Goal: Transaction & Acquisition: Purchase product/service

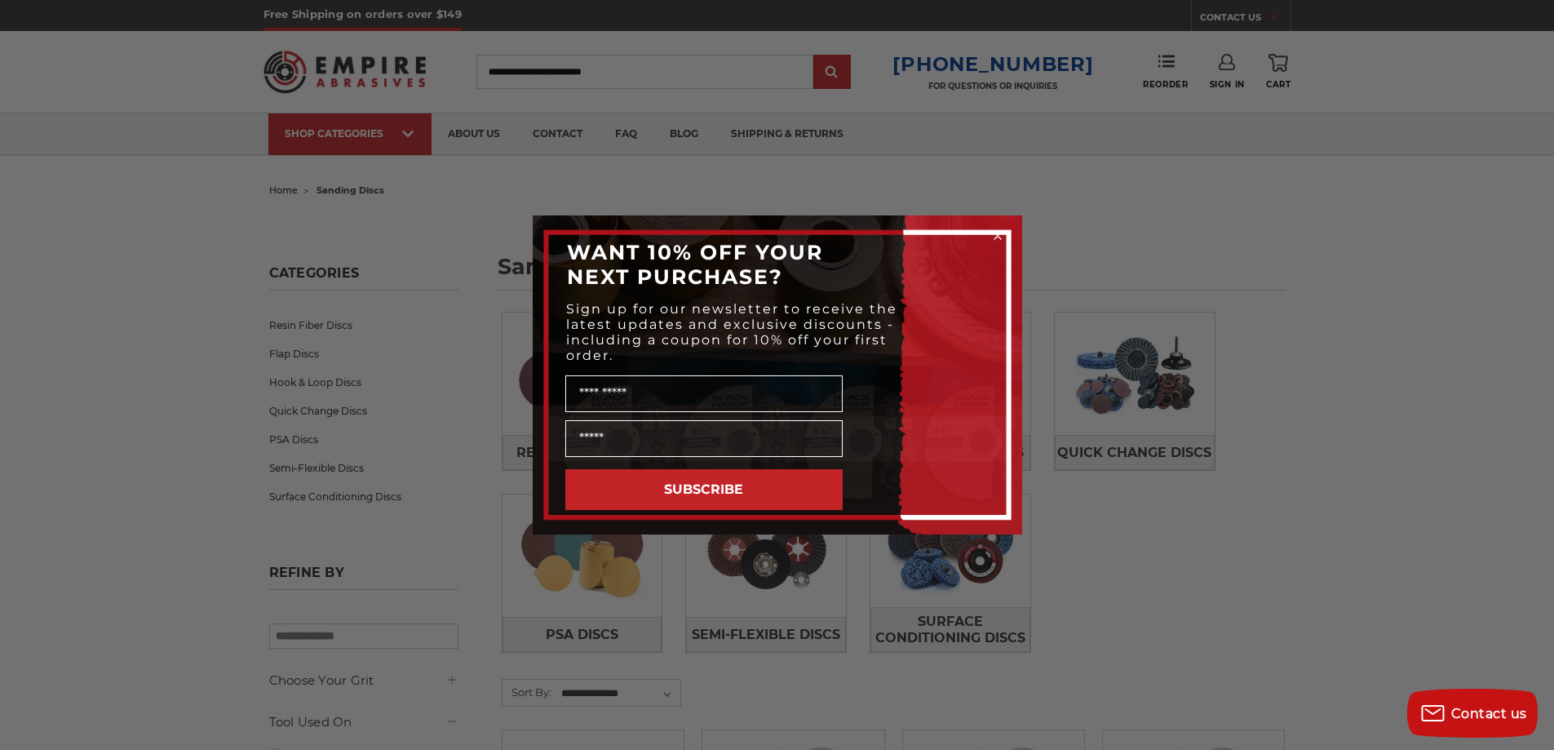
click at [1000, 230] on circle "Close dialog" at bounding box center [996, 235] width 15 height 15
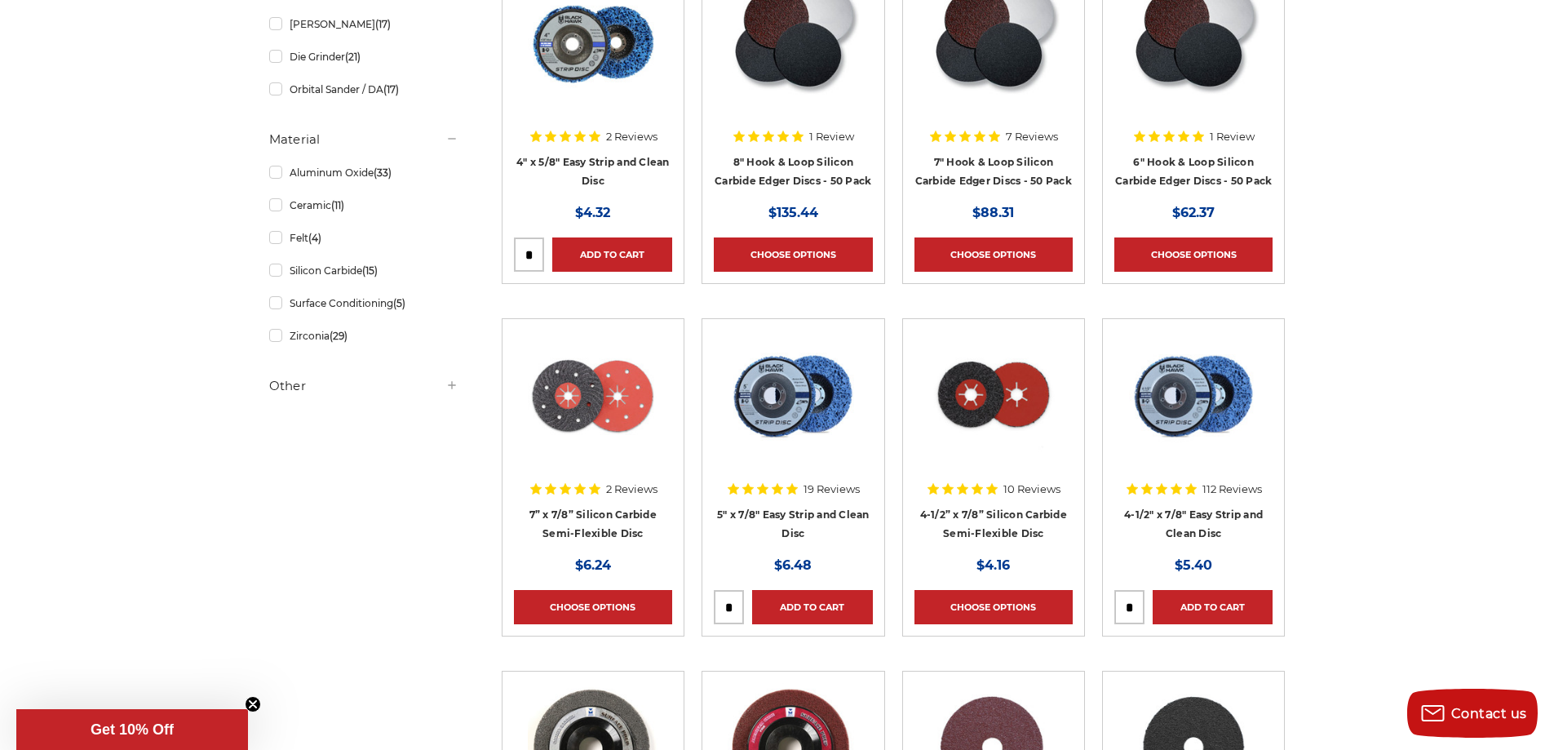
scroll to position [489, 0]
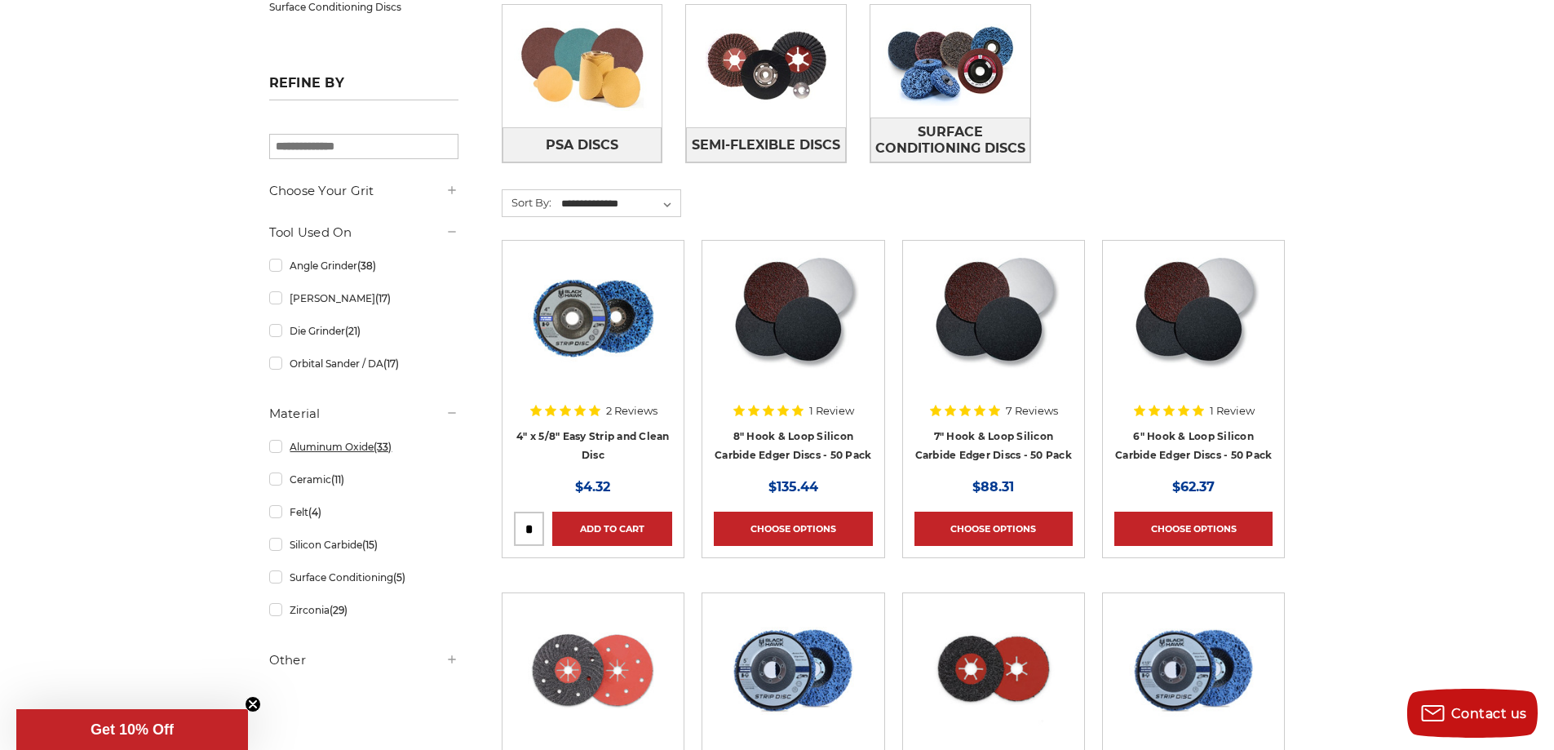
click at [277, 447] on link "Aluminum Oxide (33)" at bounding box center [363, 446] width 189 height 29
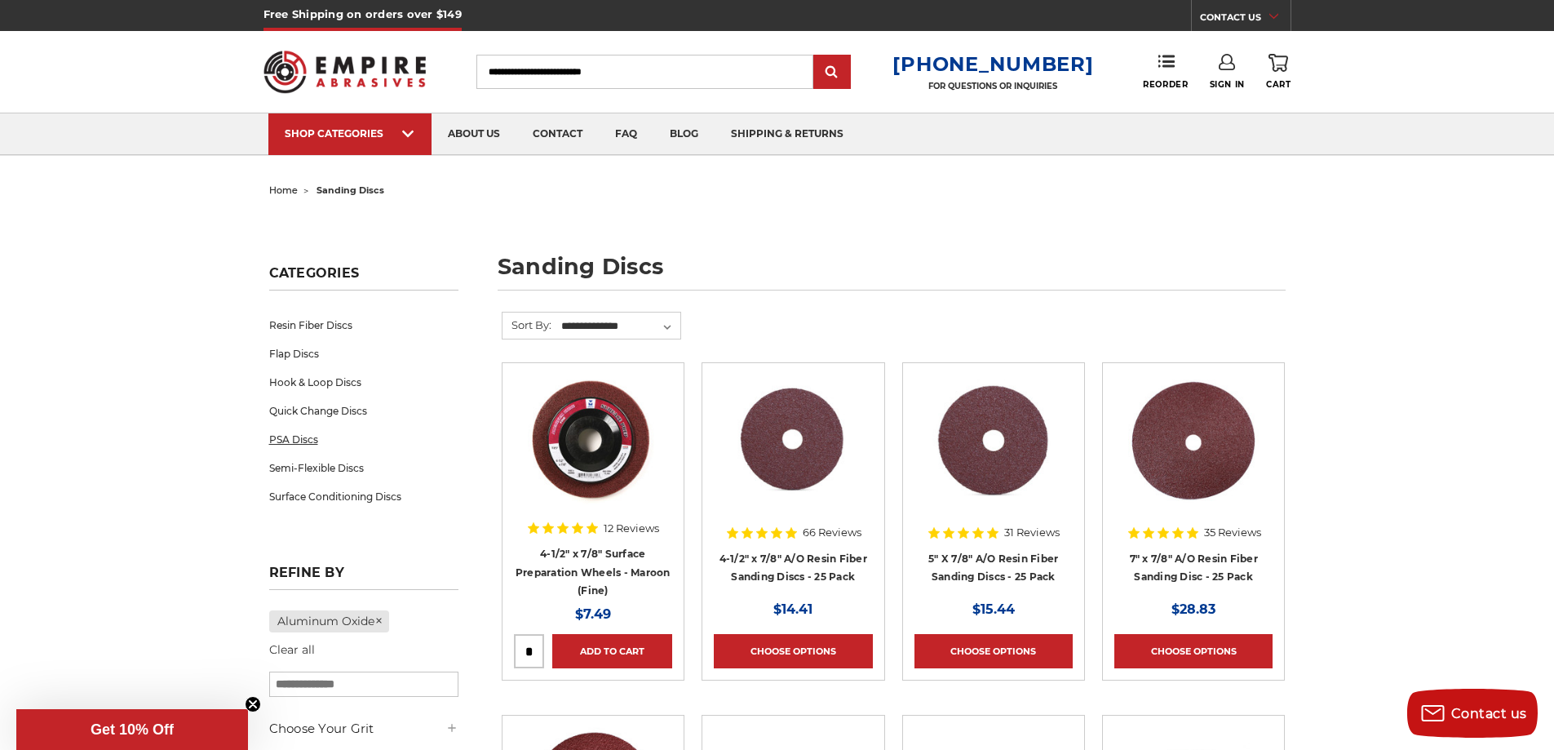
click at [298, 433] on link "PSA Discs" at bounding box center [363, 439] width 189 height 29
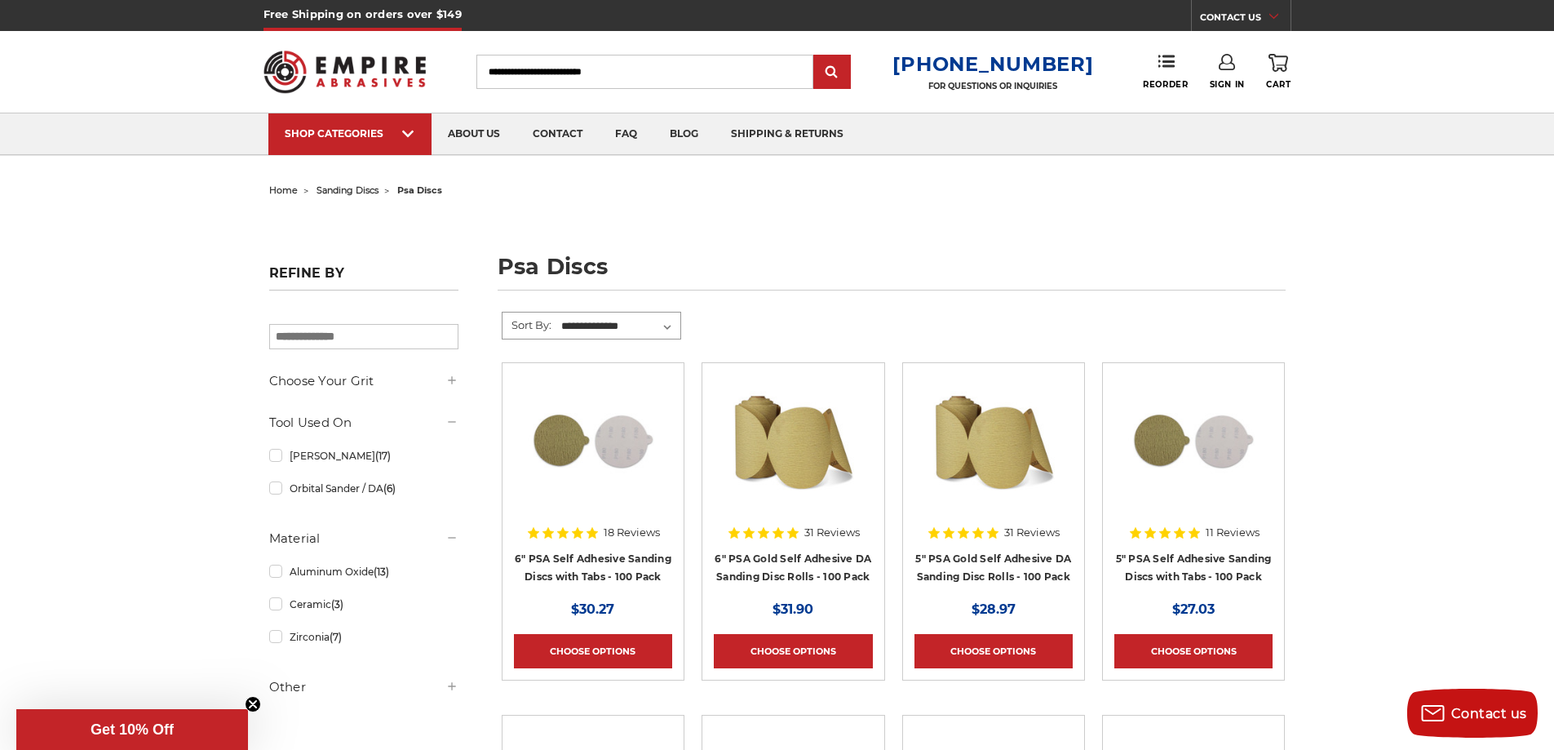
click at [668, 320] on select "**********" at bounding box center [620, 326] width 122 height 24
click at [286, 686] on h5 "Other" at bounding box center [363, 687] width 189 height 20
click at [559, 72] on input "Search" at bounding box center [644, 72] width 337 height 34
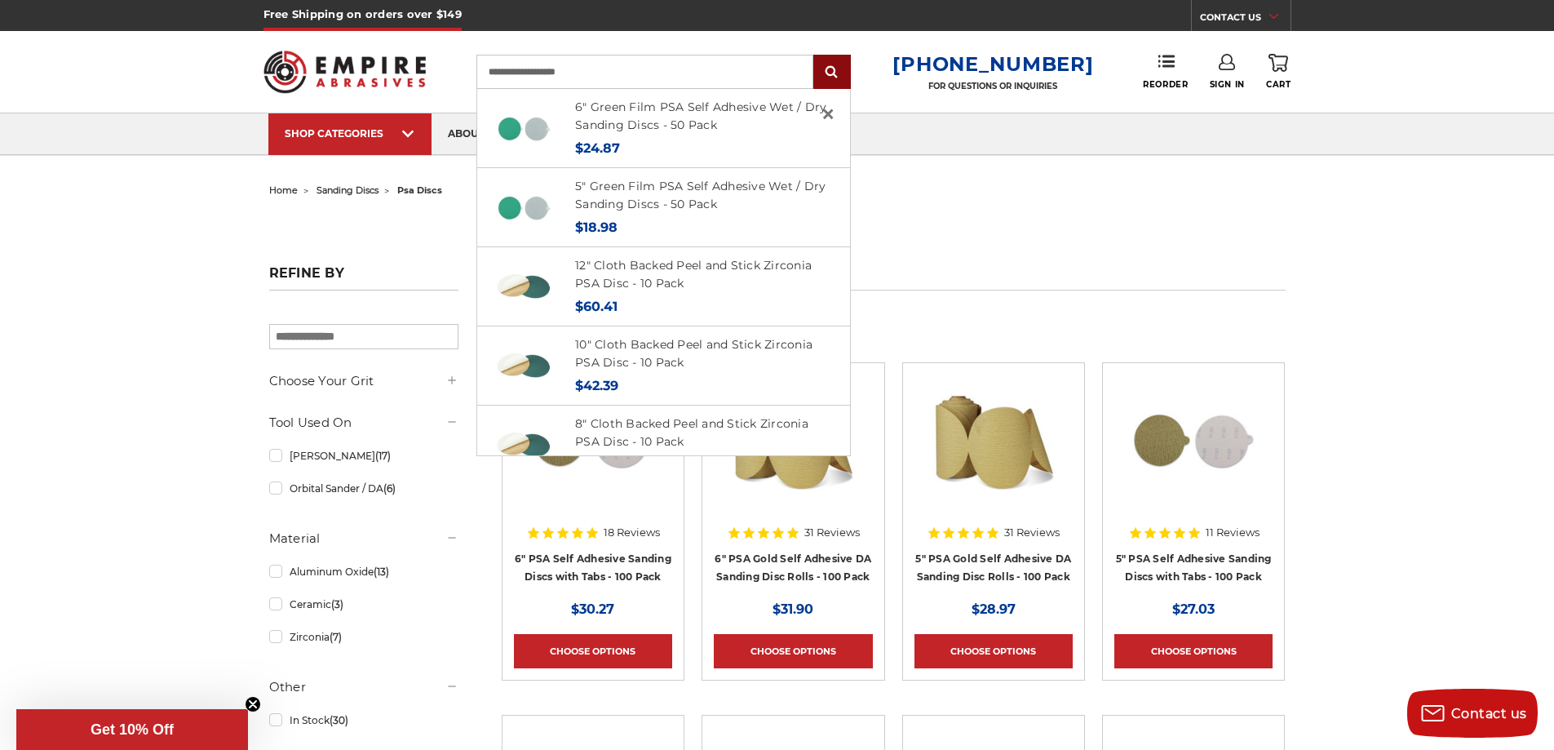
type input "**********"
click at [842, 66] on input "submit" at bounding box center [832, 72] width 33 height 33
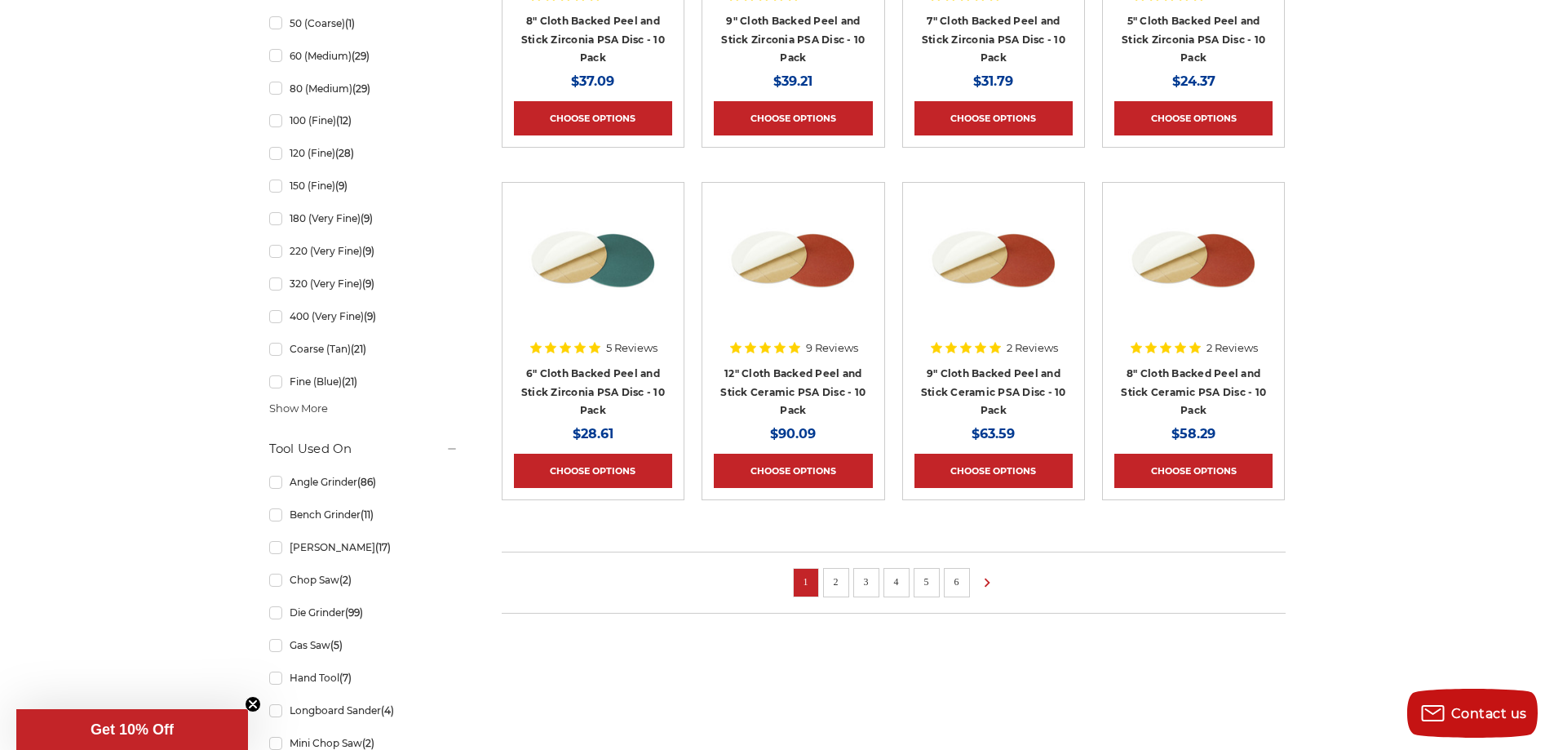
scroll to position [1060, 0]
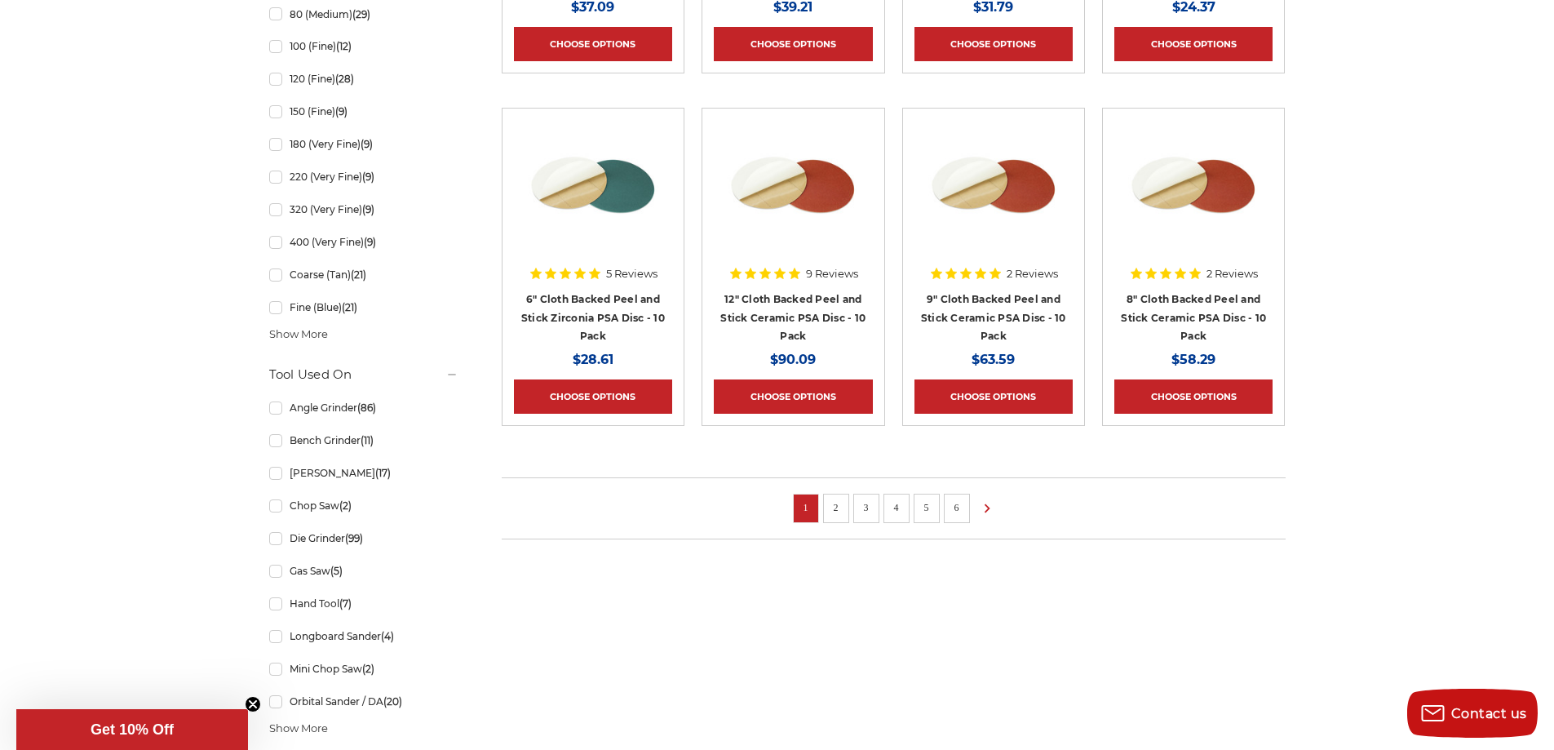
click at [831, 502] on link "2" at bounding box center [836, 507] width 16 height 18
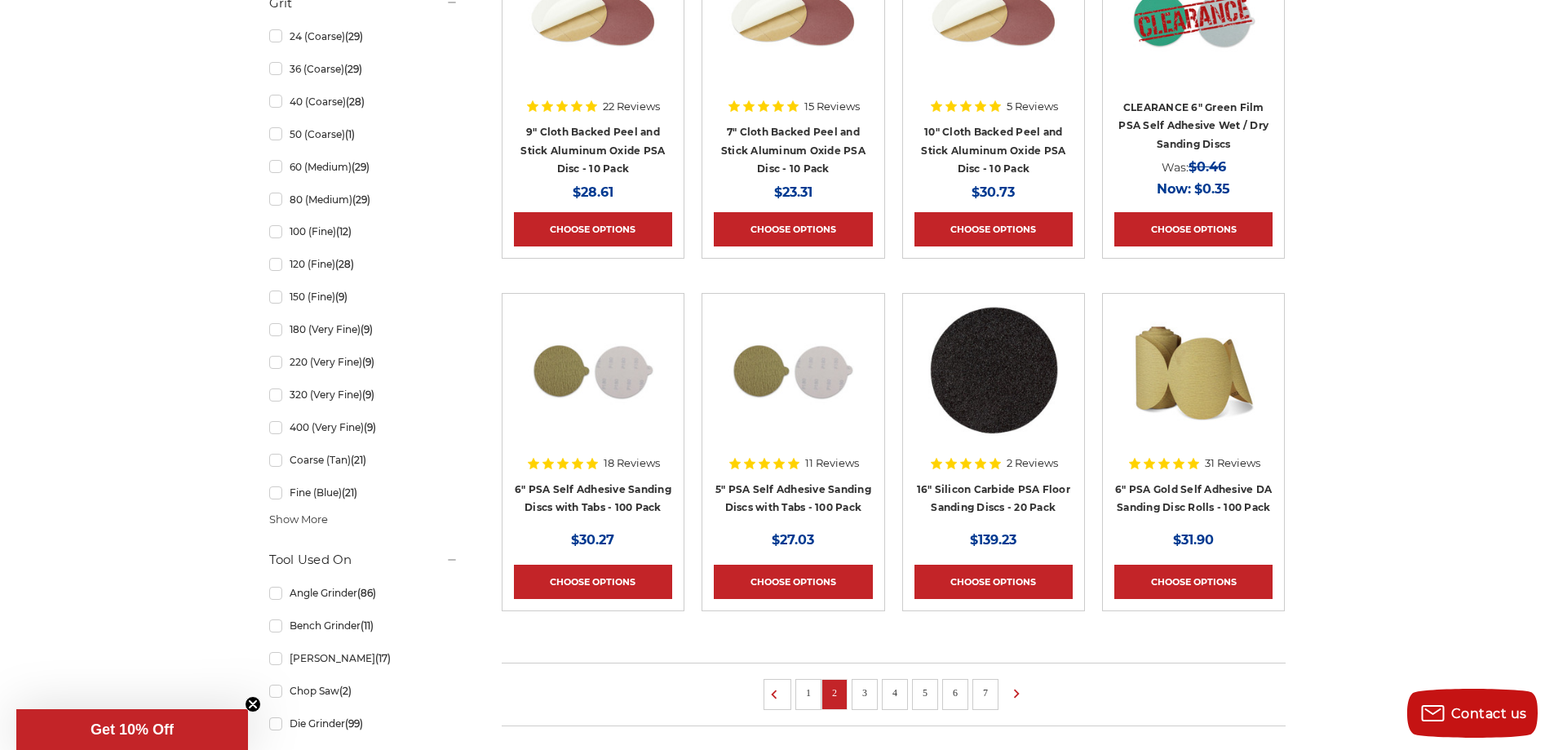
scroll to position [897, 0]
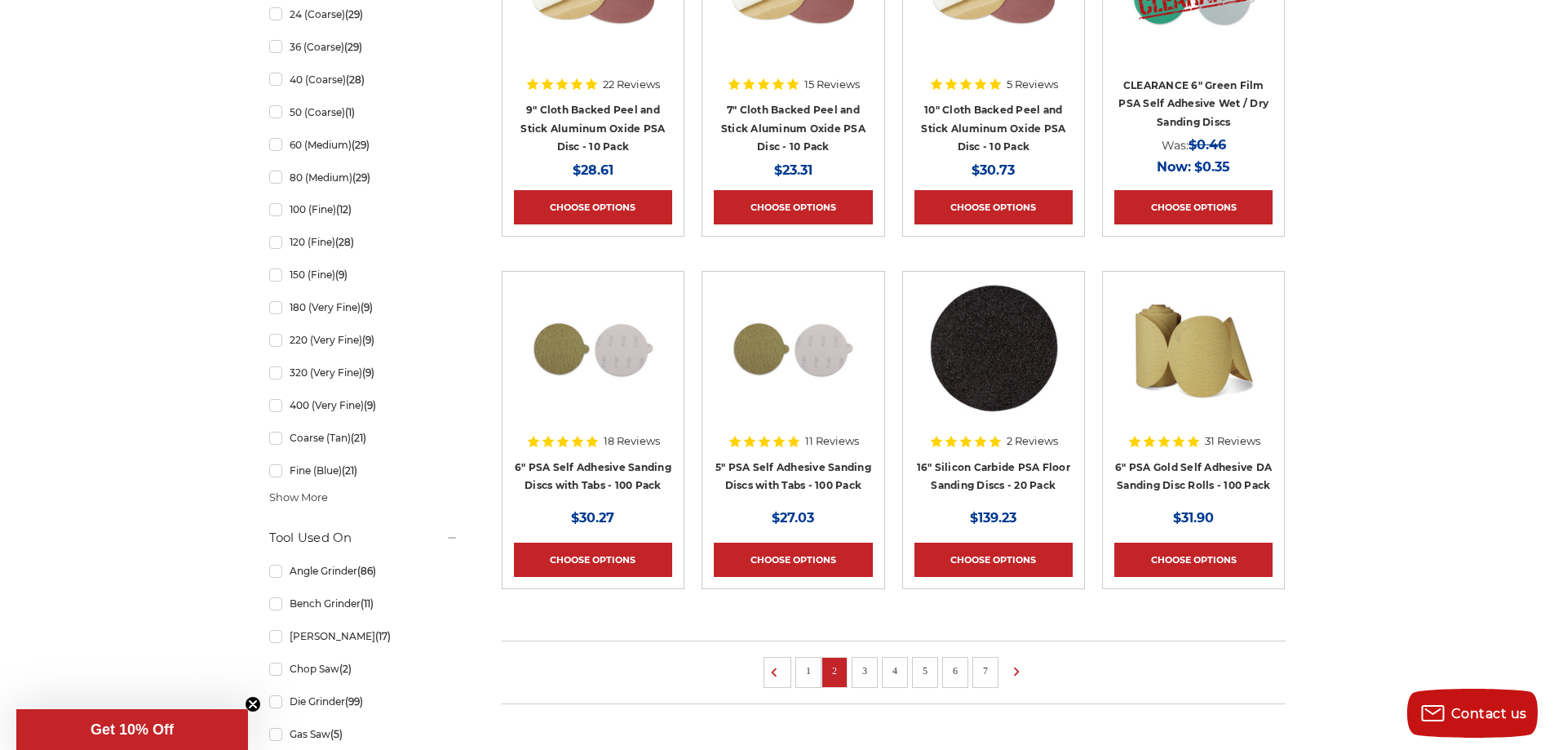
click at [867, 664] on link "3" at bounding box center [864, 670] width 16 height 18
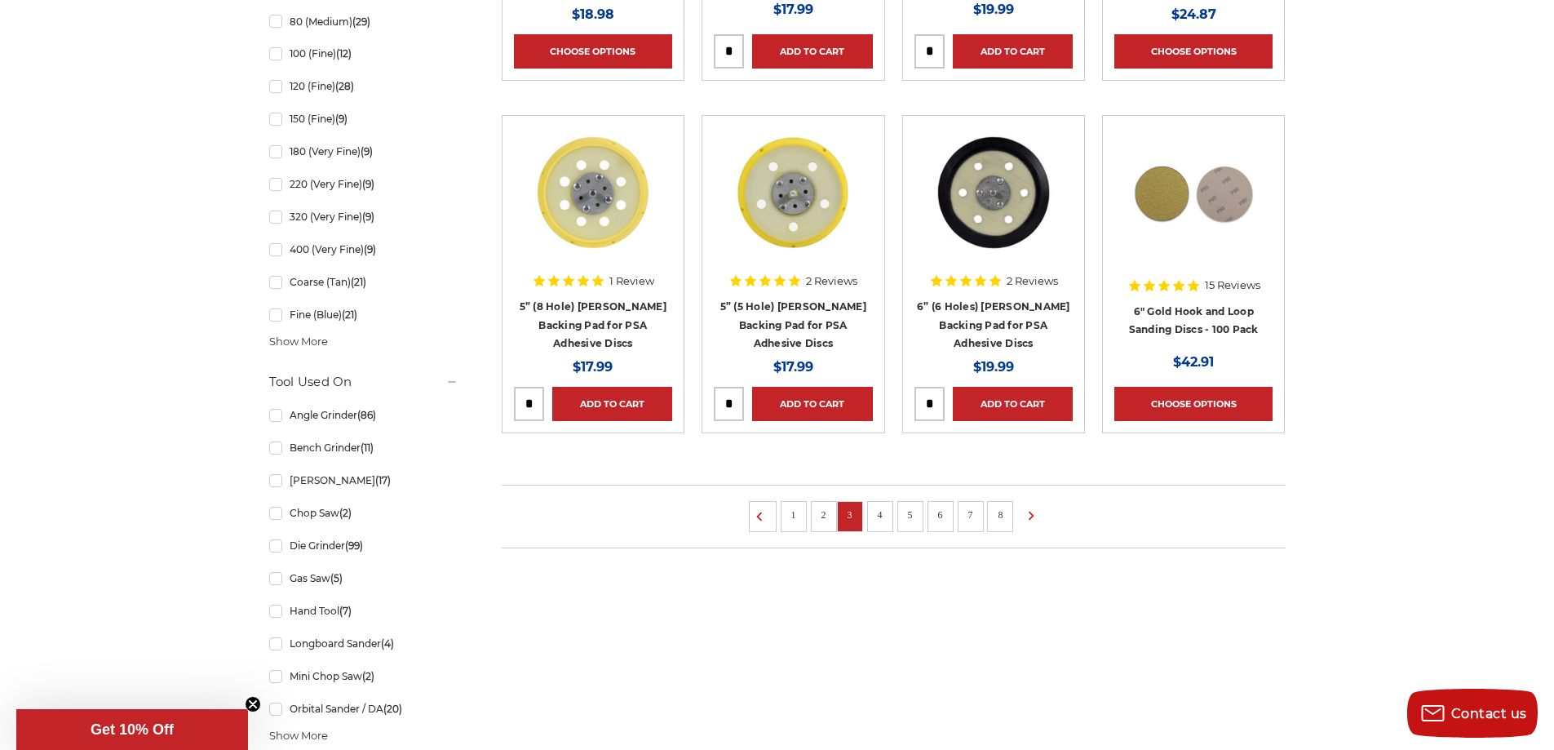
scroll to position [1060, 0]
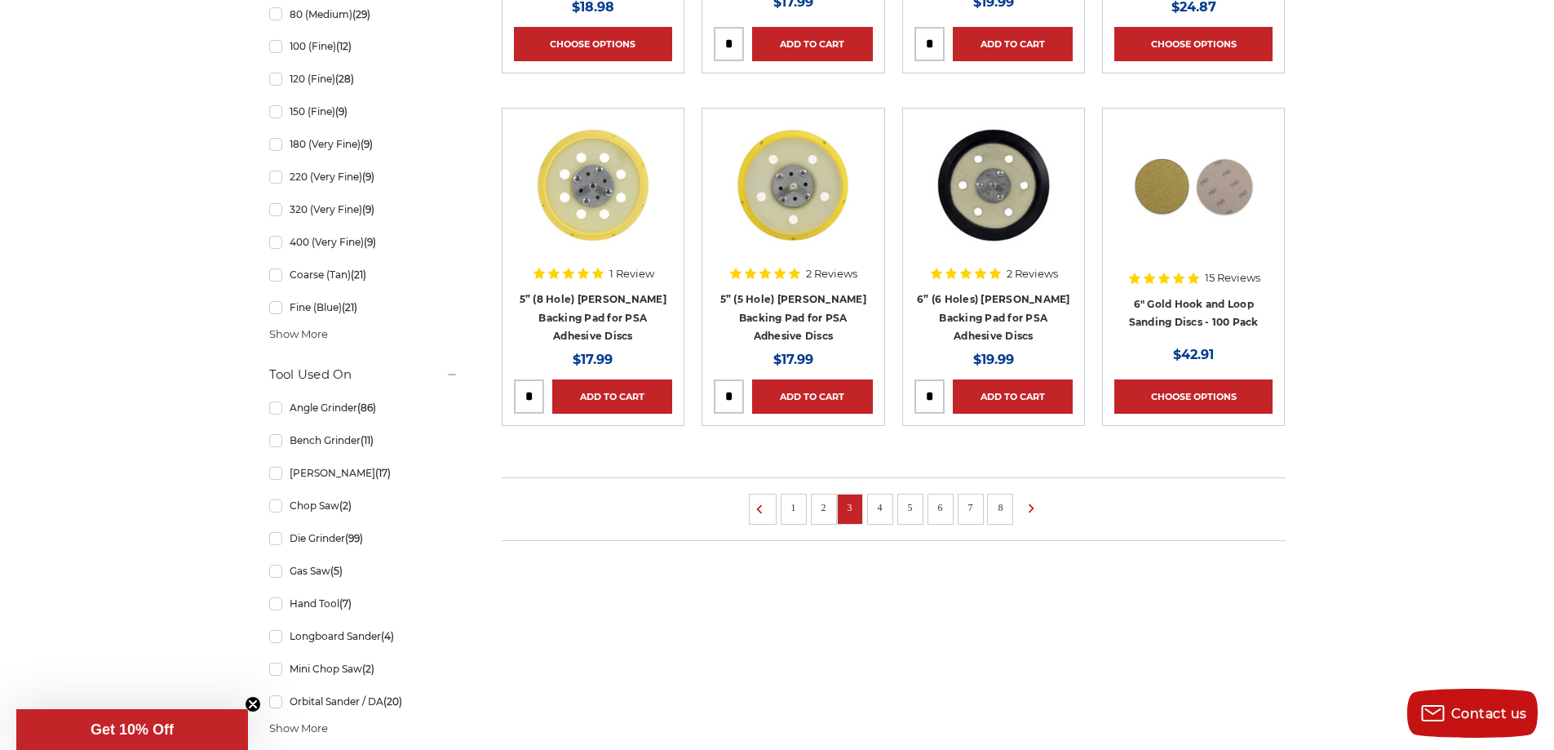
click at [878, 503] on link "4" at bounding box center [880, 507] width 16 height 18
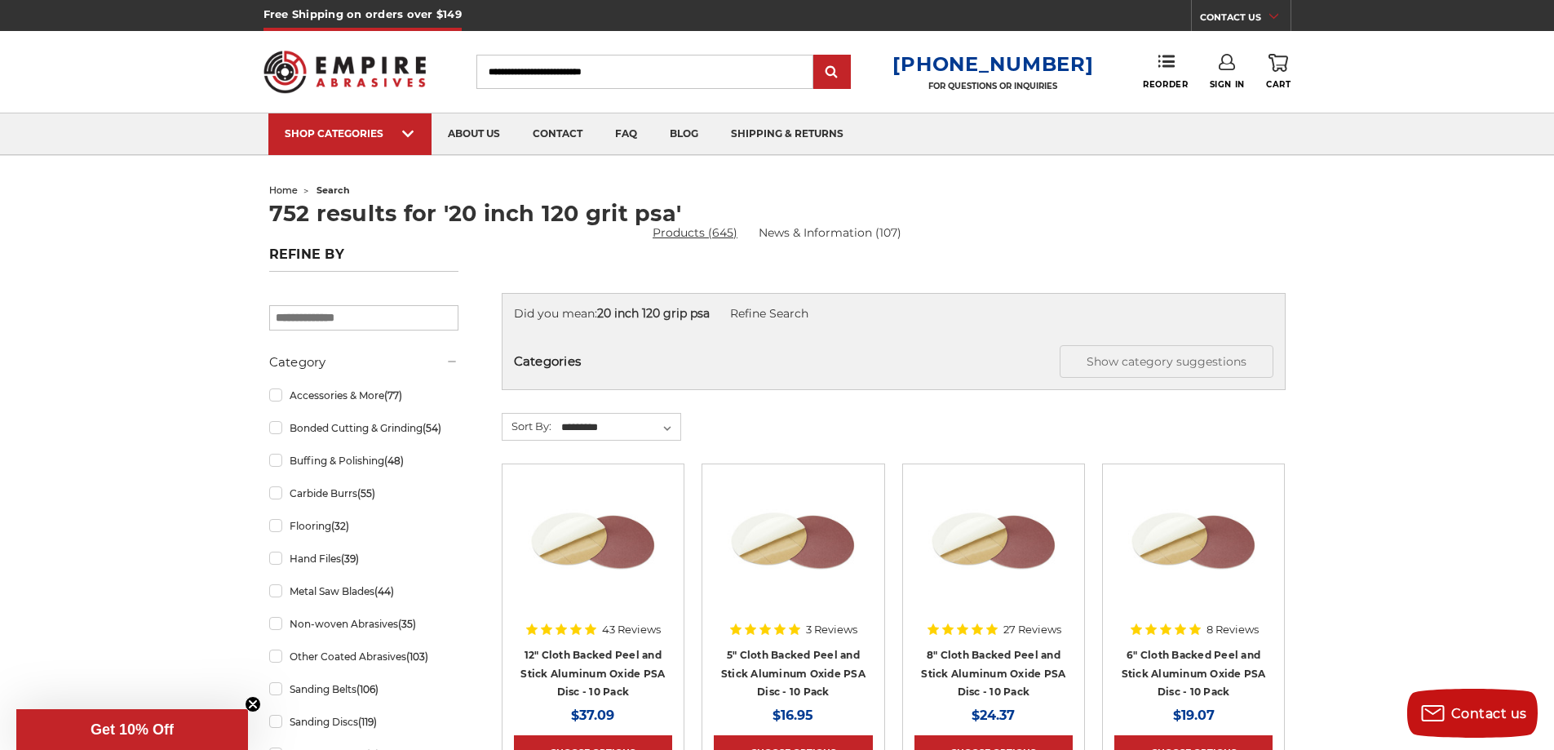
click at [691, 228] on link "Products (645)" at bounding box center [695, 232] width 85 height 15
click at [642, 71] on input "Search" at bounding box center [644, 72] width 337 height 34
click at [641, 73] on input "Search" at bounding box center [644, 72] width 337 height 34
click at [442, 205] on h1 "752 results for '20 inch 120 grit psa'" at bounding box center [777, 213] width 1016 height 22
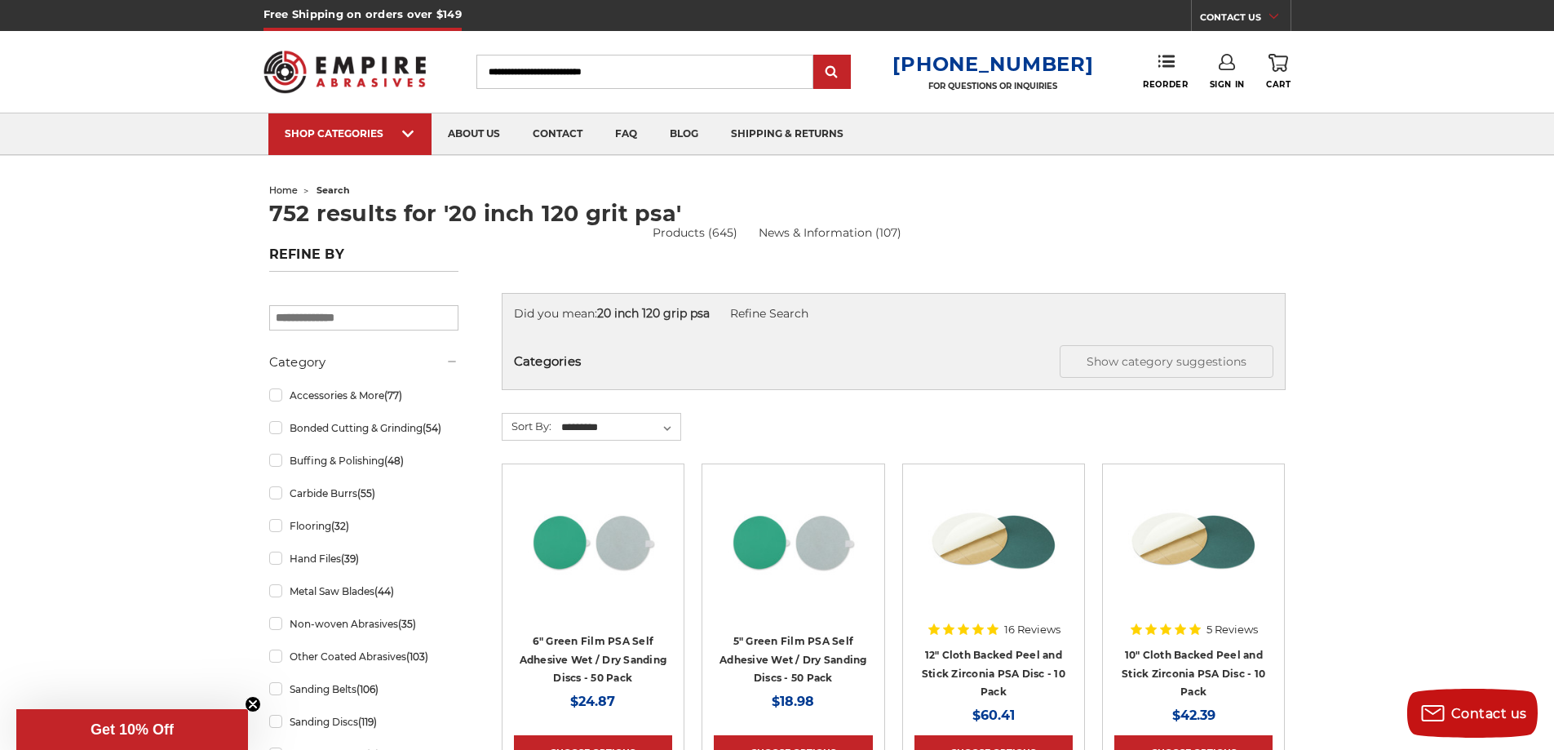
click at [685, 316] on strong "20 inch 120 grip psa" at bounding box center [653, 313] width 113 height 15
drag, startPoint x: 617, startPoint y: 209, endPoint x: 610, endPoint y: 213, distance: 8.4
click at [616, 210] on h1 "752 results for '20 inch 120 grit psa'" at bounding box center [777, 213] width 1016 height 22
